Goal: Transaction & Acquisition: Subscribe to service/newsletter

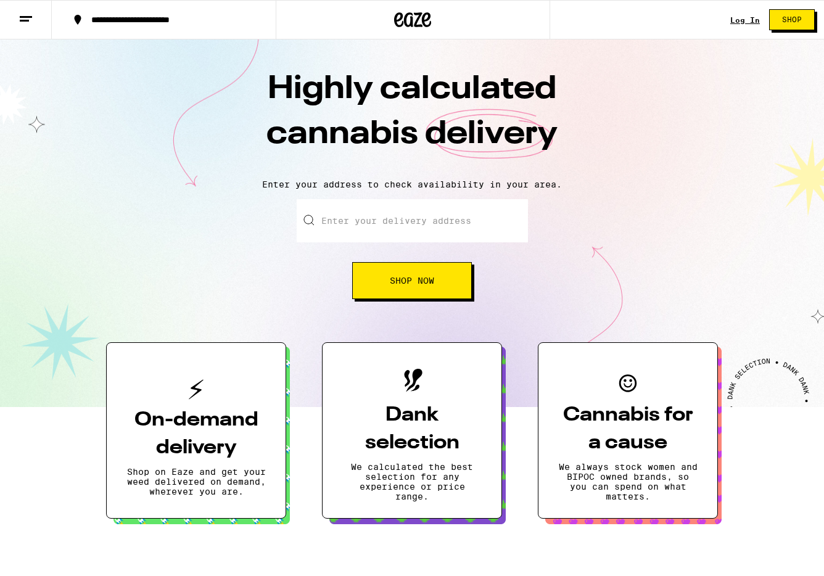
click at [744, 21] on link "Log In" at bounding box center [745, 20] width 30 height 8
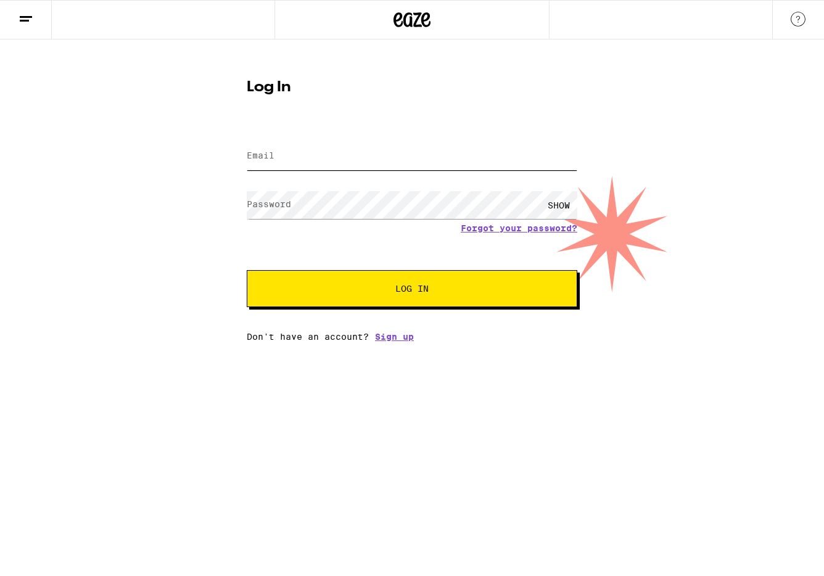
click at [372, 168] on input "Email" at bounding box center [412, 156] width 330 height 28
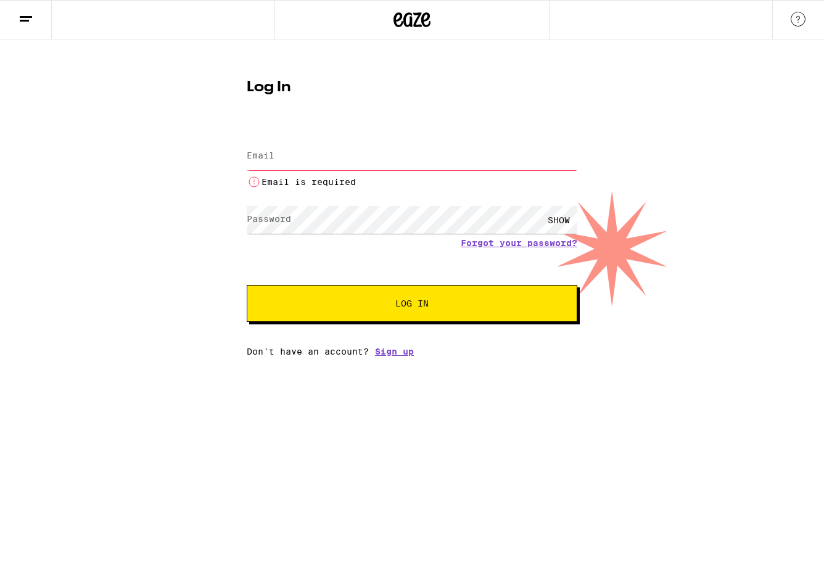
click at [285, 207] on div "Password SHOW" at bounding box center [412, 220] width 330 height 36
click at [313, 159] on input "Email" at bounding box center [412, 156] width 330 height 28
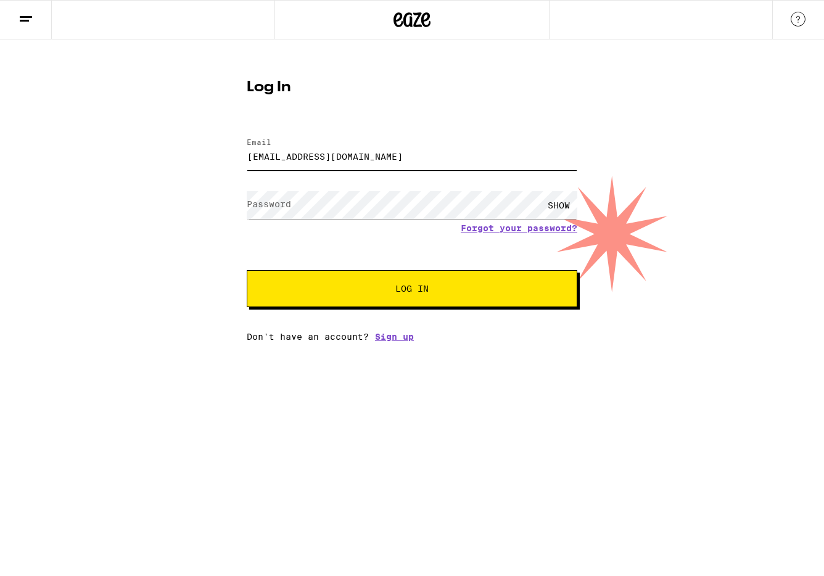
click at [345, 156] on input "[EMAIL_ADDRESS][DOMAIN_NAME]" at bounding box center [412, 156] width 330 height 28
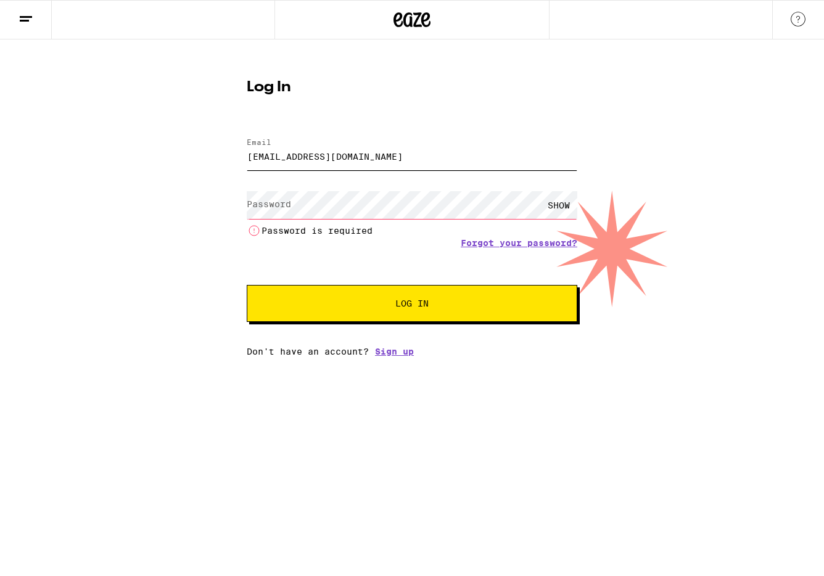
click at [345, 156] on input "[EMAIL_ADDRESS][DOMAIN_NAME]" at bounding box center [412, 156] width 330 height 28
click at [369, 157] on input "[EMAIL_ADDRESS][DOMAIN_NAME]" at bounding box center [412, 156] width 330 height 28
click at [370, 157] on input "[EMAIL_ADDRESS][DOMAIN_NAME]" at bounding box center [412, 156] width 330 height 28
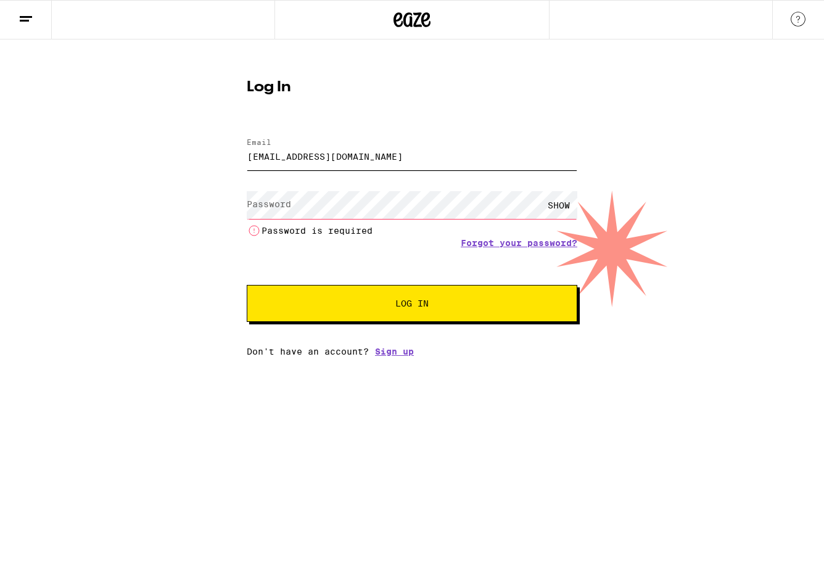
click at [370, 151] on input "[EMAIL_ADDRESS][DOMAIN_NAME]" at bounding box center [412, 156] width 330 height 28
type input "[EMAIL_ADDRESS][DOMAIN_NAME]"
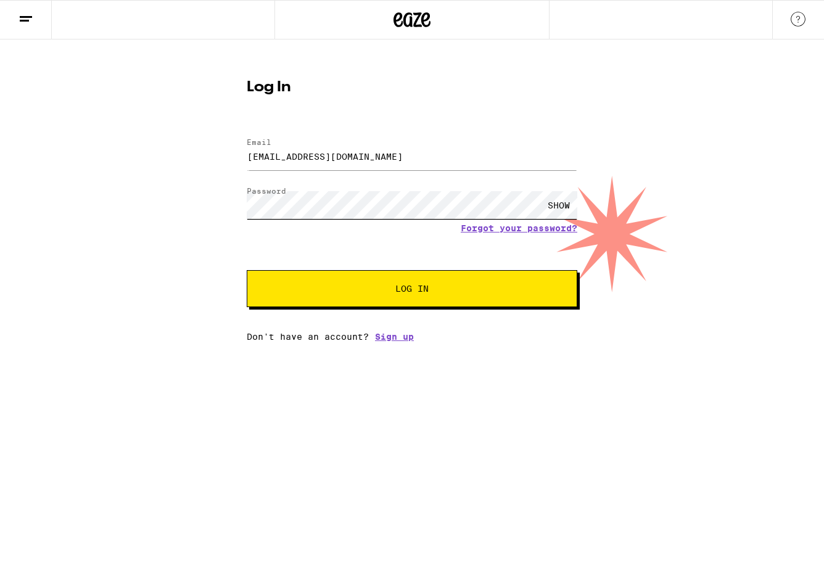
click at [247, 270] on button "Log In" at bounding box center [412, 288] width 330 height 37
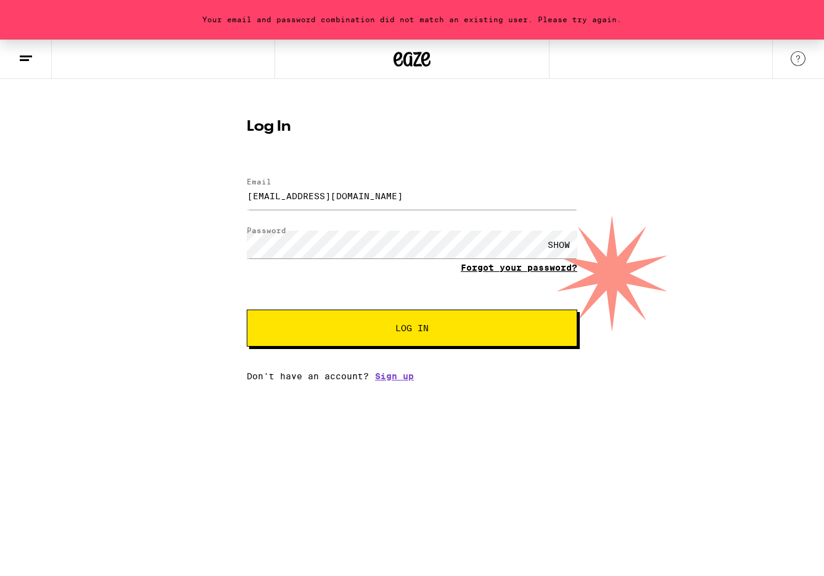
click at [554, 266] on link "Forgot your password?" at bounding box center [519, 268] width 117 height 10
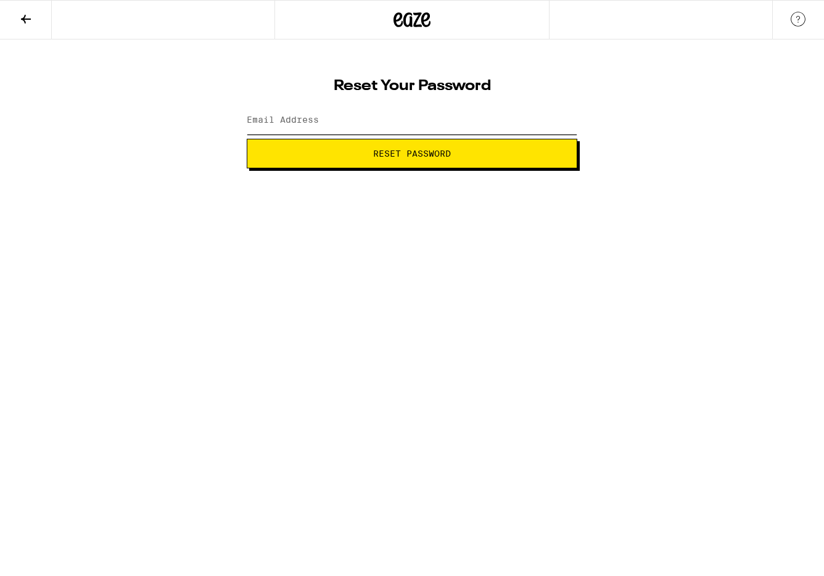
click at [361, 123] on input "Email Address" at bounding box center [412, 121] width 330 height 28
type input "[EMAIL_ADDRESS][DOMAIN_NAME]"
click at [401, 152] on span "Reset Password" at bounding box center [412, 153] width 78 height 9
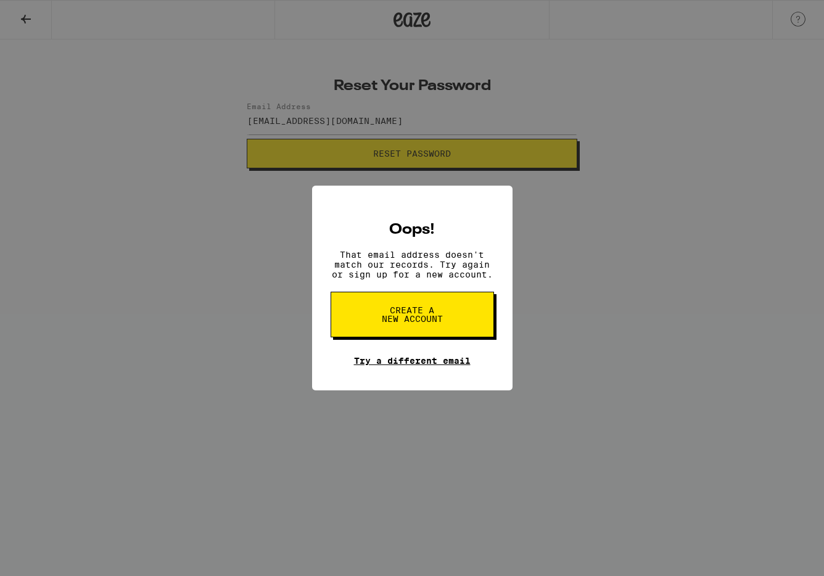
click at [435, 366] on link "Try a different email" at bounding box center [412, 361] width 117 height 10
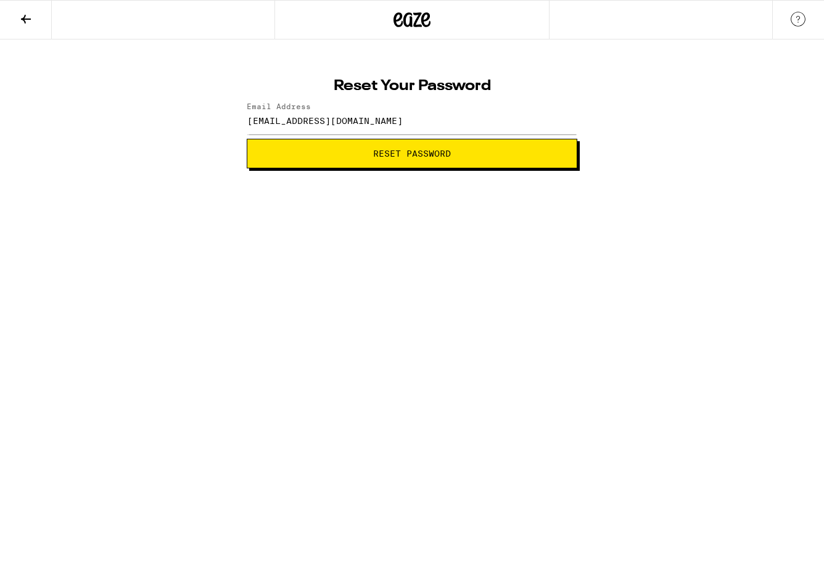
click at [24, 16] on icon at bounding box center [26, 19] width 10 height 9
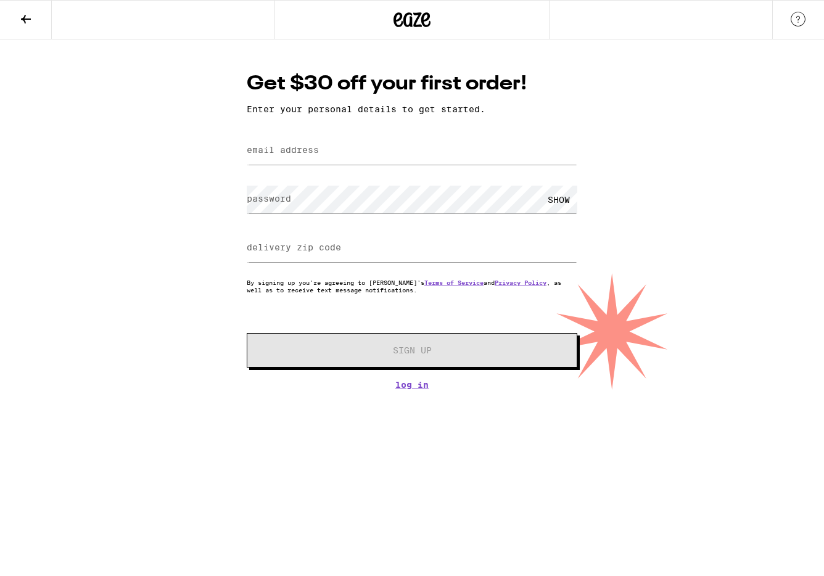
click at [306, 149] on label "email address" at bounding box center [283, 150] width 72 height 10
type input "[EMAIL_ADDRESS][DOMAIN_NAME]"
click at [291, 248] on input "90029" at bounding box center [412, 248] width 330 height 28
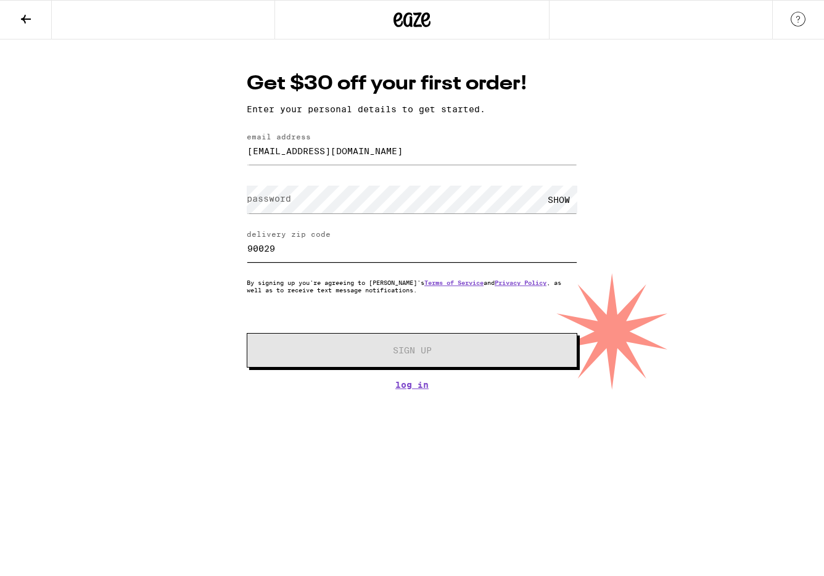
type input "91604"
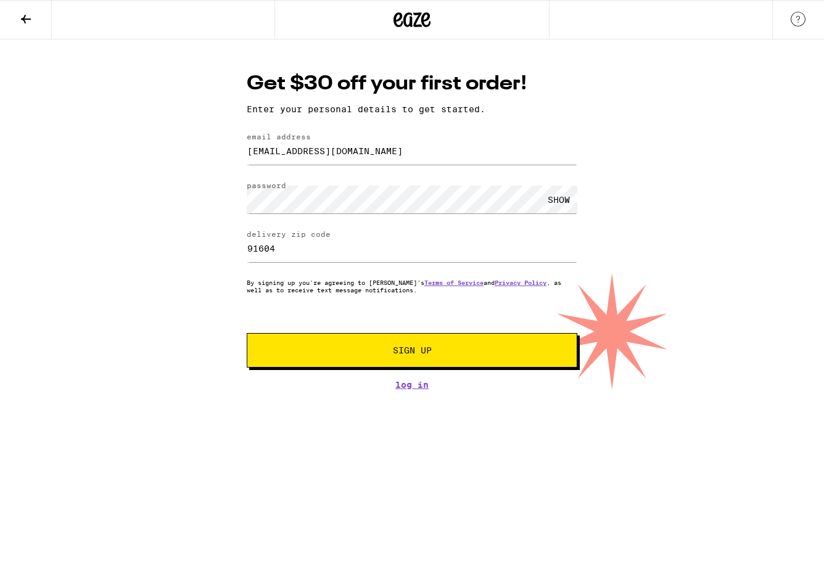
click at [554, 195] on div "SHOW" at bounding box center [558, 200] width 37 height 28
click at [421, 350] on span "Sign Up" at bounding box center [412, 350] width 39 height 9
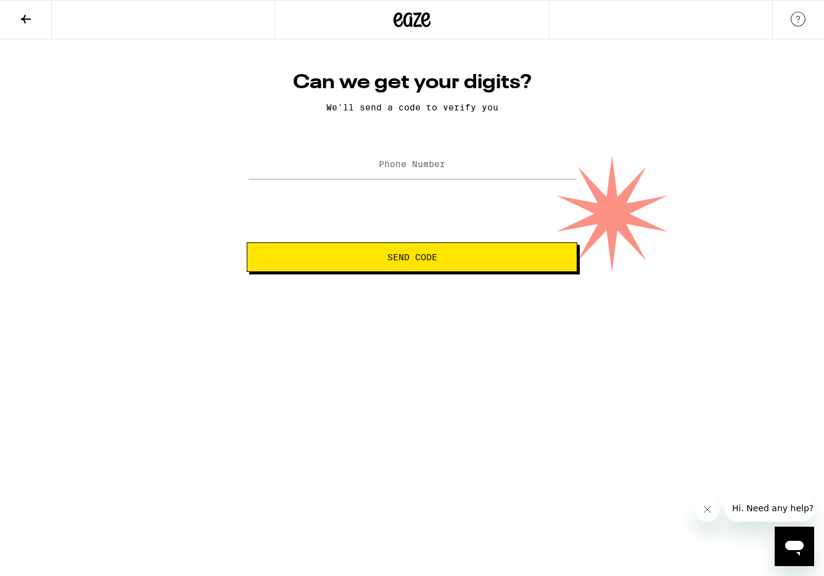
click at [419, 180] on div at bounding box center [412, 165] width 330 height 36
click at [431, 169] on label "Phone Number" at bounding box center [412, 164] width 67 height 10
type input "(410) 937-6908"
click at [421, 266] on button "Send Code" at bounding box center [412, 257] width 330 height 30
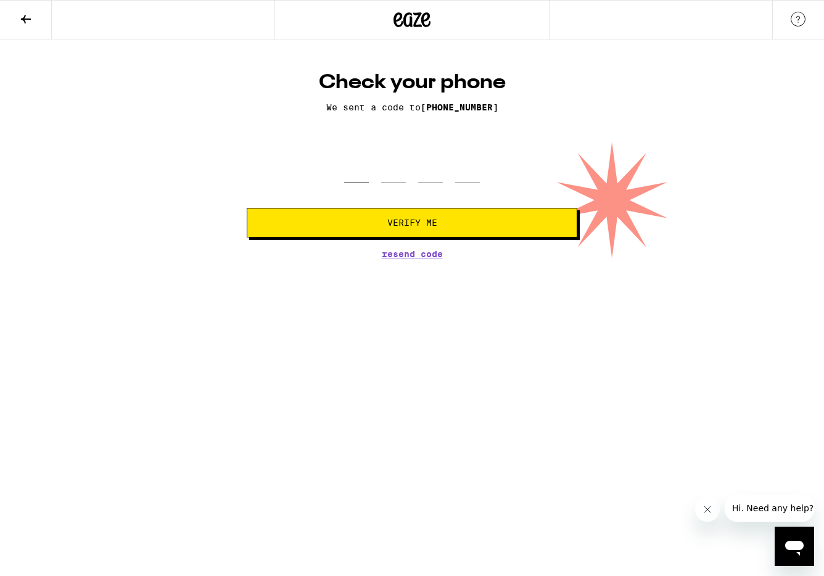
click at [355, 174] on input "tel" at bounding box center [356, 165] width 25 height 36
type input "8"
type input "5"
type input "1"
type input "2"
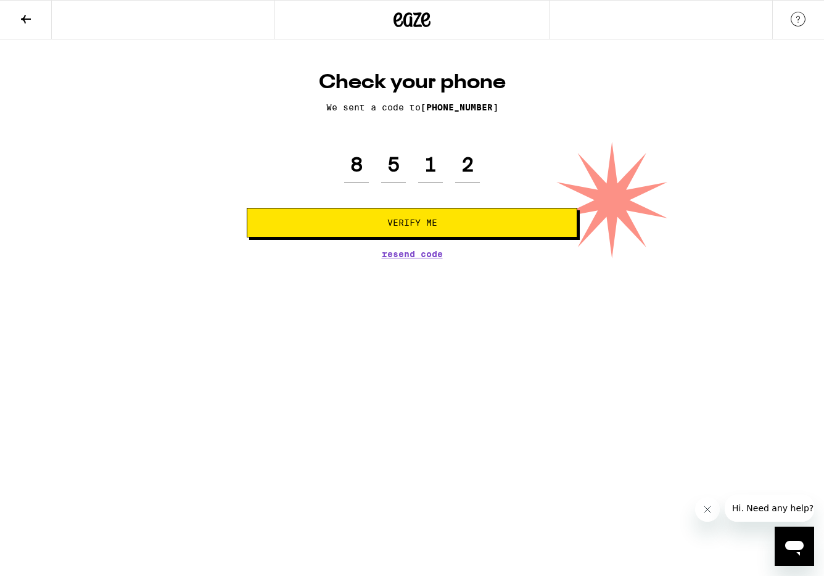
click at [363, 211] on button "Verify Me" at bounding box center [412, 223] width 330 height 30
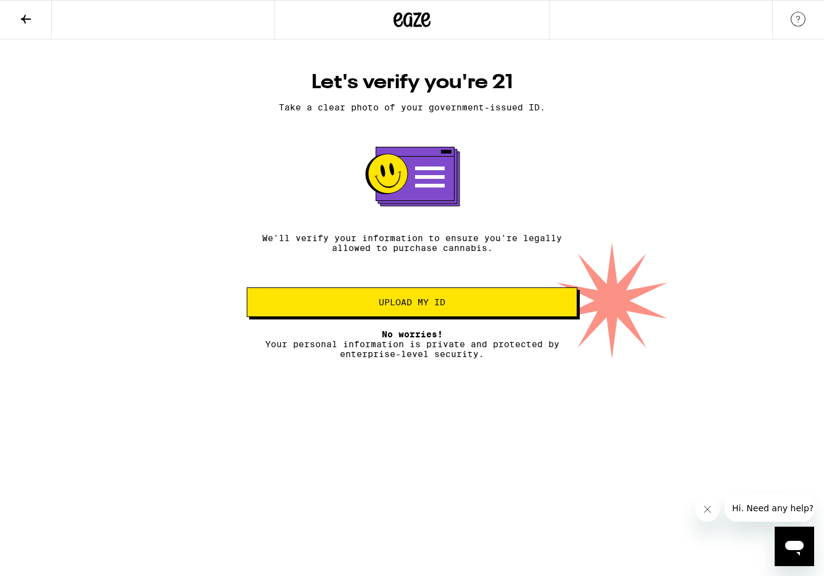
click at [421, 306] on span "Upload my ID" at bounding box center [412, 302] width 67 height 9
